Goal: Navigation & Orientation: Understand site structure

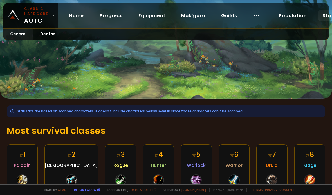
click at [104, 12] on link "Progress" at bounding box center [111, 16] width 32 height 12
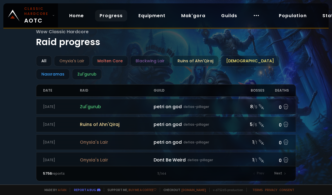
click at [211, 105] on div "petri on god defias-pillager" at bounding box center [197, 106] width 86 height 7
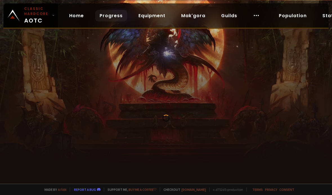
click at [259, 107] on div at bounding box center [166, 121] width 332 height 125
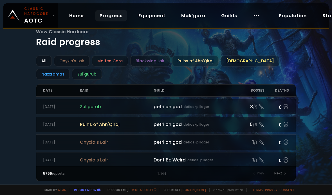
click at [157, 15] on link "Equipment" at bounding box center [152, 16] width 36 height 12
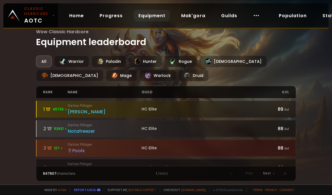
click at [195, 14] on link "Mak'gora" at bounding box center [193, 16] width 33 height 12
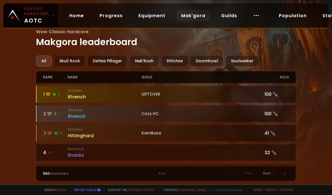
click at [228, 17] on link "Guilds" at bounding box center [229, 16] width 25 height 12
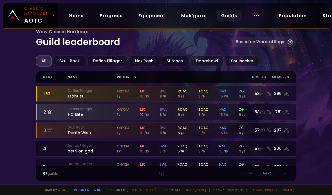
click at [256, 10] on div "Home Progress Equipment Mak'gora Guilds" at bounding box center [164, 15] width 213 height 18
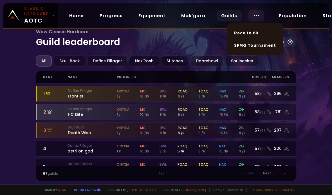
click at [254, 17] on icon at bounding box center [256, 15] width 7 height 7
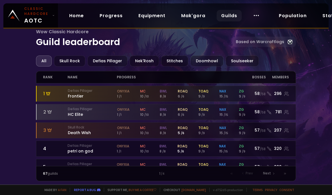
click at [314, 45] on div "Wow Classic Hardcore Guild leaderboard Based on Warcraftlogs All Skull Rock Def…" at bounding box center [166, 92] width 332 height 185
click at [303, 21] on link "Population" at bounding box center [293, 16] width 37 height 12
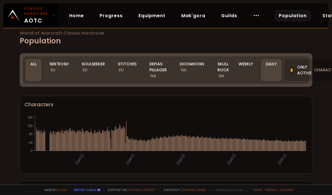
click at [325, 16] on link "Statistics" at bounding box center [335, 16] width 34 height 12
